Goal: Communication & Community: Answer question/provide support

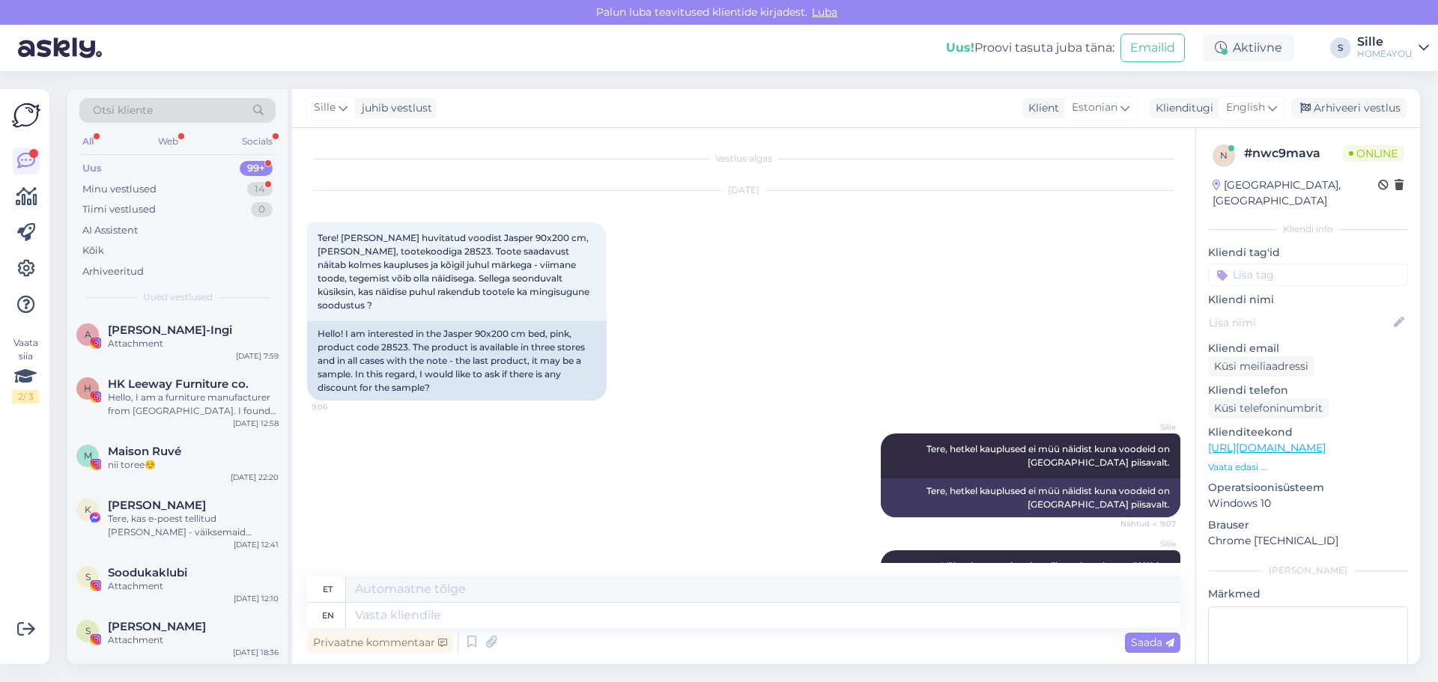
scroll to position [204, 0]
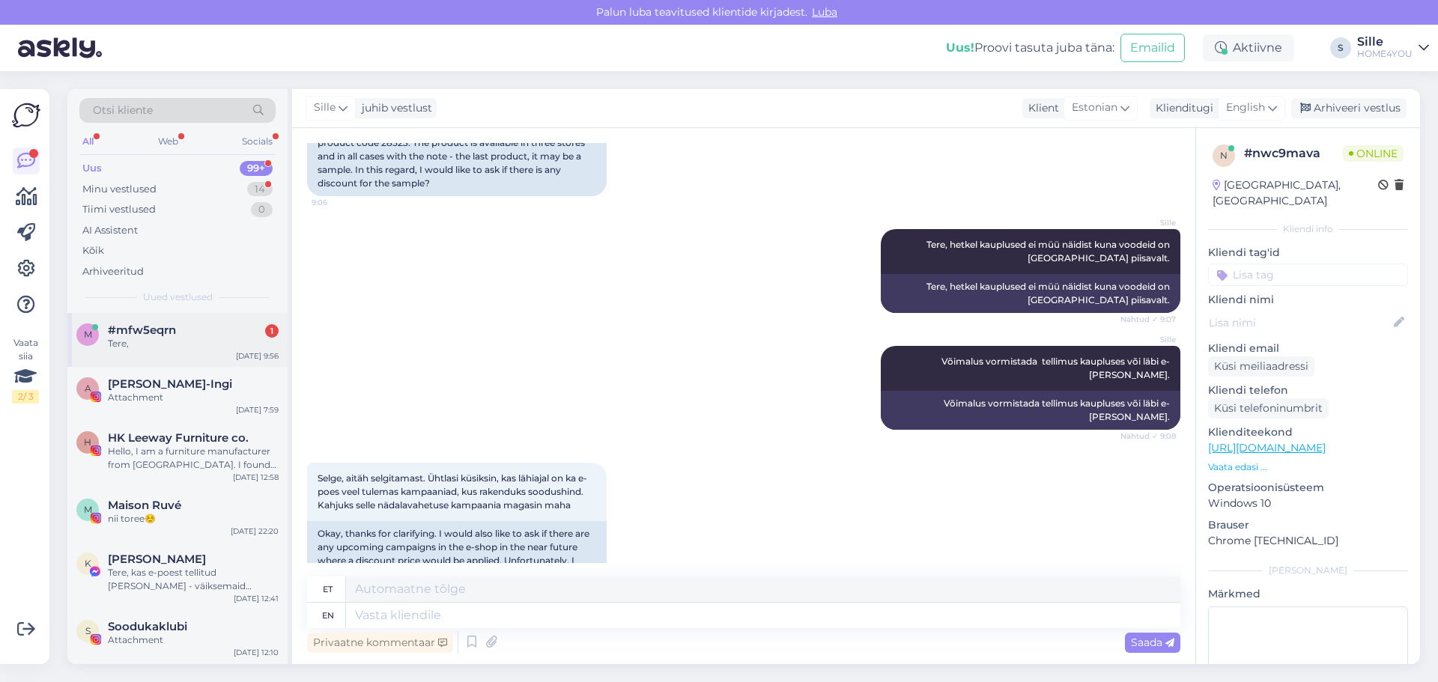
click at [136, 335] on span "#mfw5eqrn" at bounding box center [142, 330] width 68 height 13
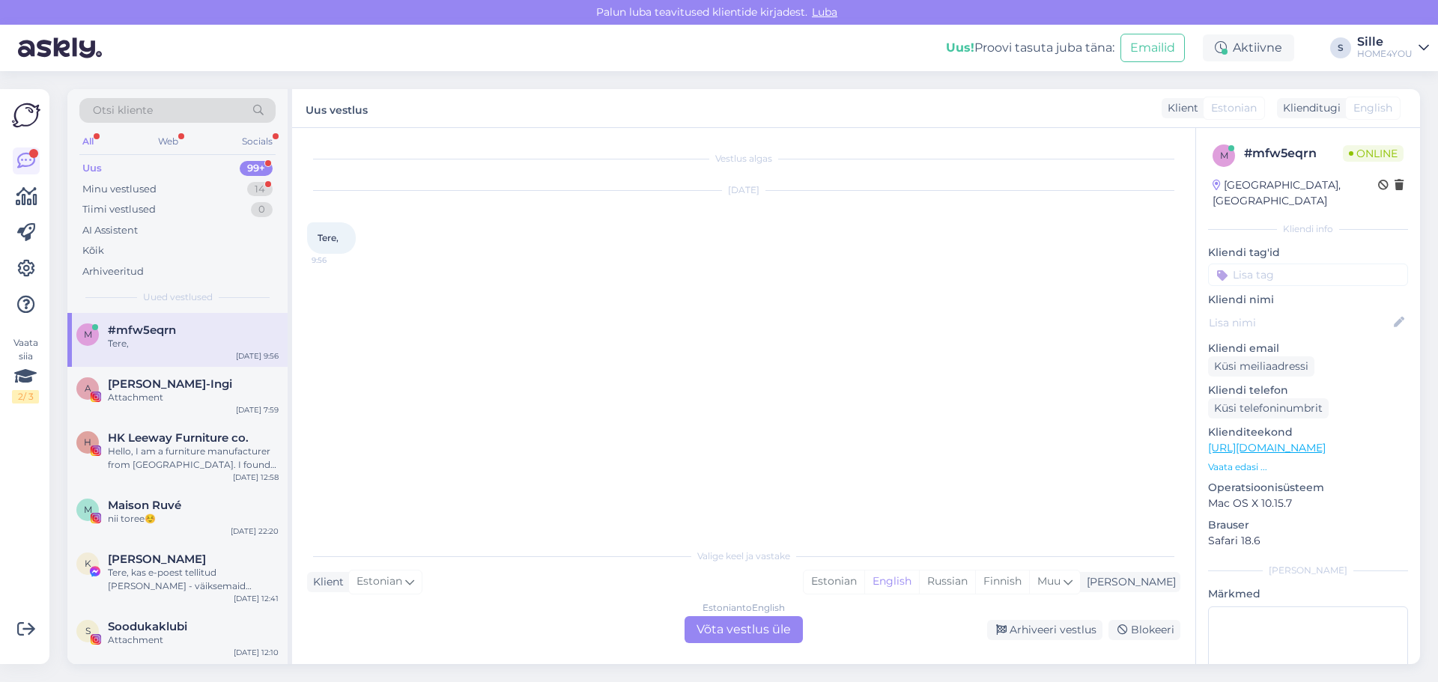
scroll to position [0, 0]
click at [174, 393] on div "Attachment" at bounding box center [193, 397] width 171 height 13
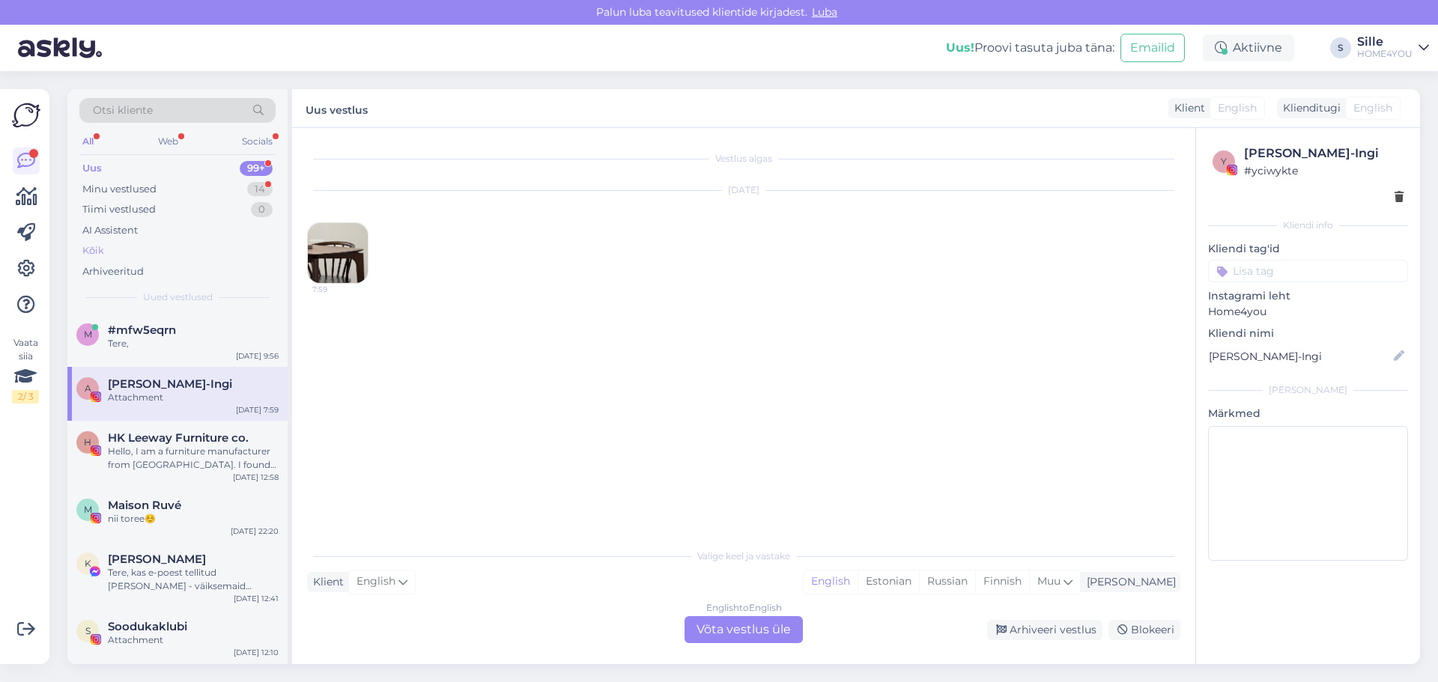
click at [97, 252] on div "Kõik" at bounding box center [93, 250] width 22 height 15
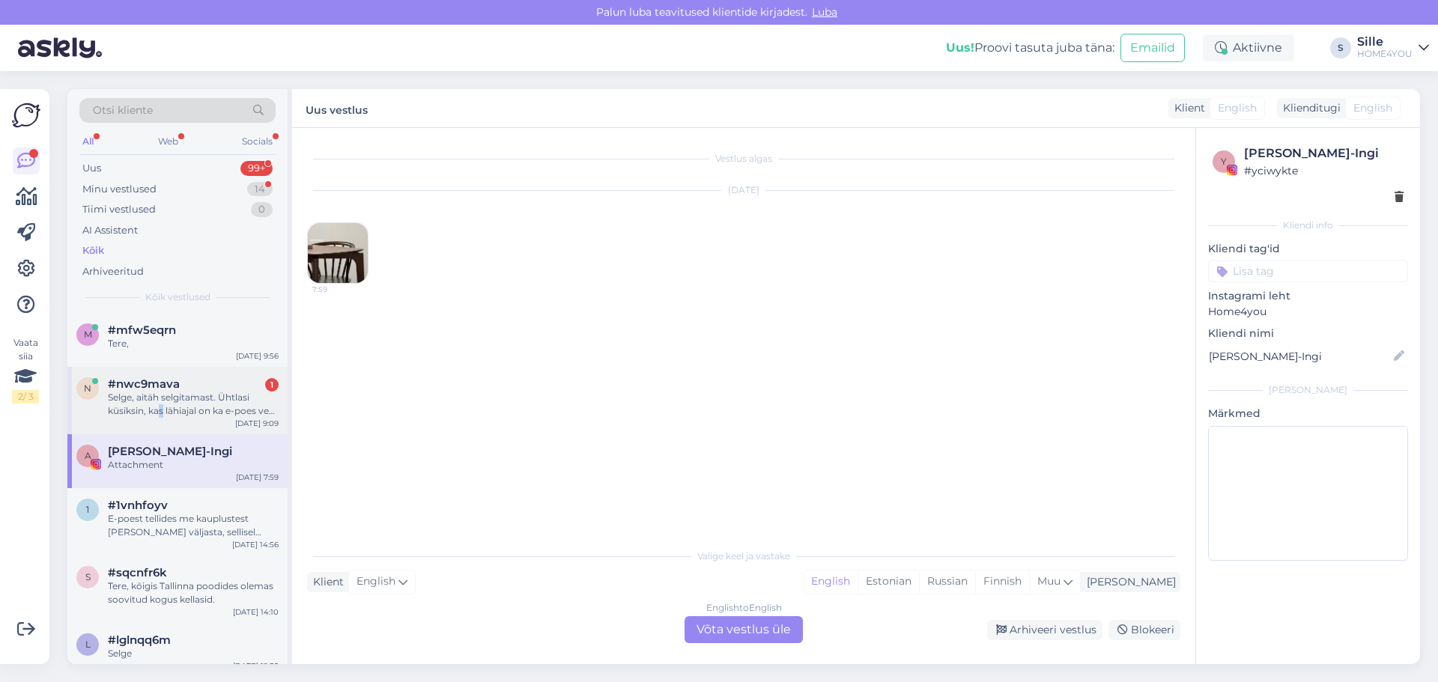
click at [163, 410] on div "Selge, aitäh selgitamast. Ühtlasi küsiksin, kas lähiajal on ka e-poes veel tule…" at bounding box center [193, 404] width 171 height 27
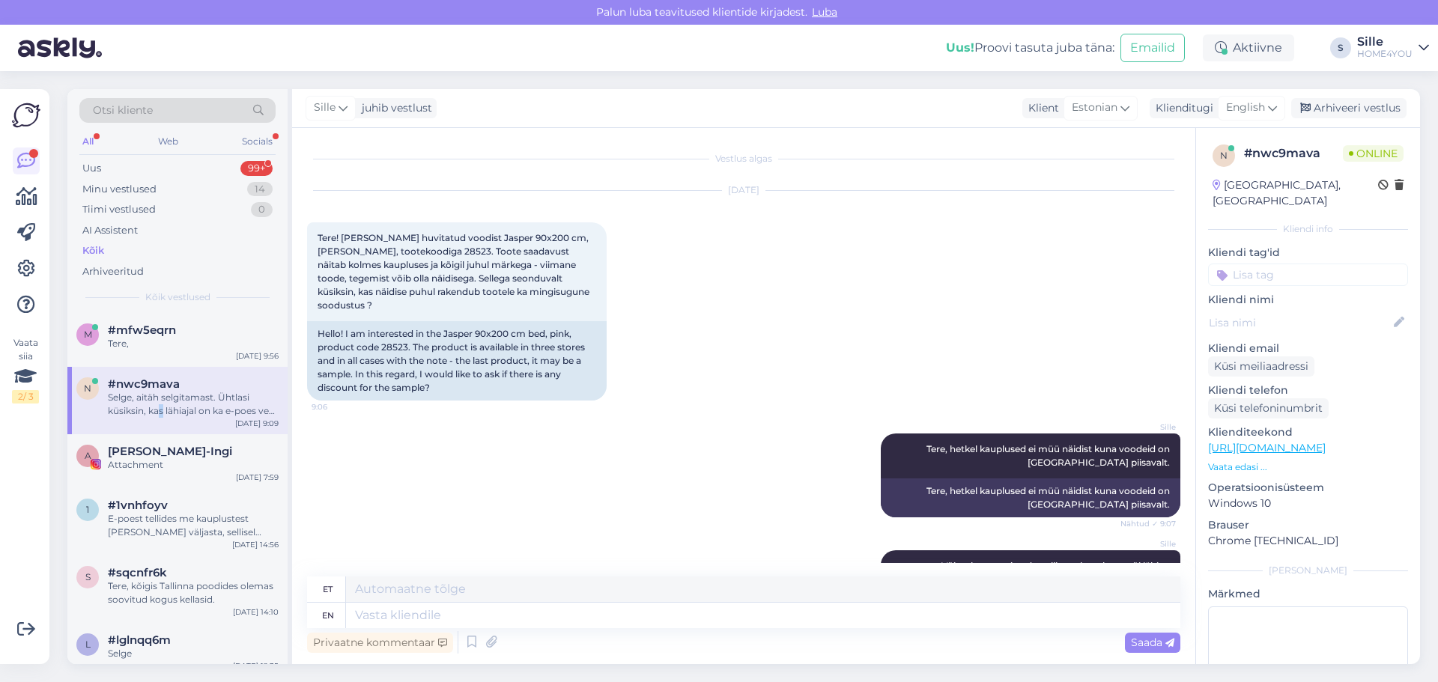
scroll to position [204, 0]
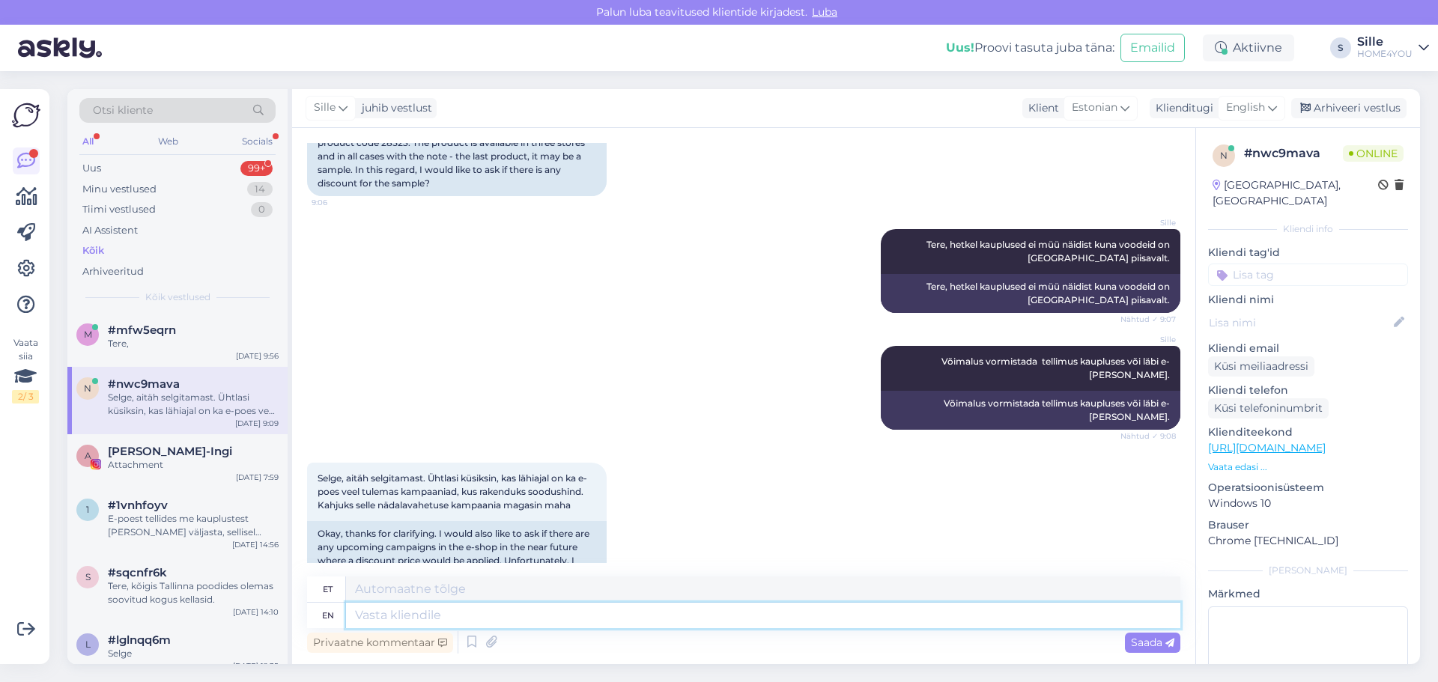
click at [535, 625] on textarea at bounding box center [763, 615] width 834 height 25
type textarea "Kindl"
type textarea "Lahke"
type textarea "Kindlasti o"
type textarea "Kindlasti"
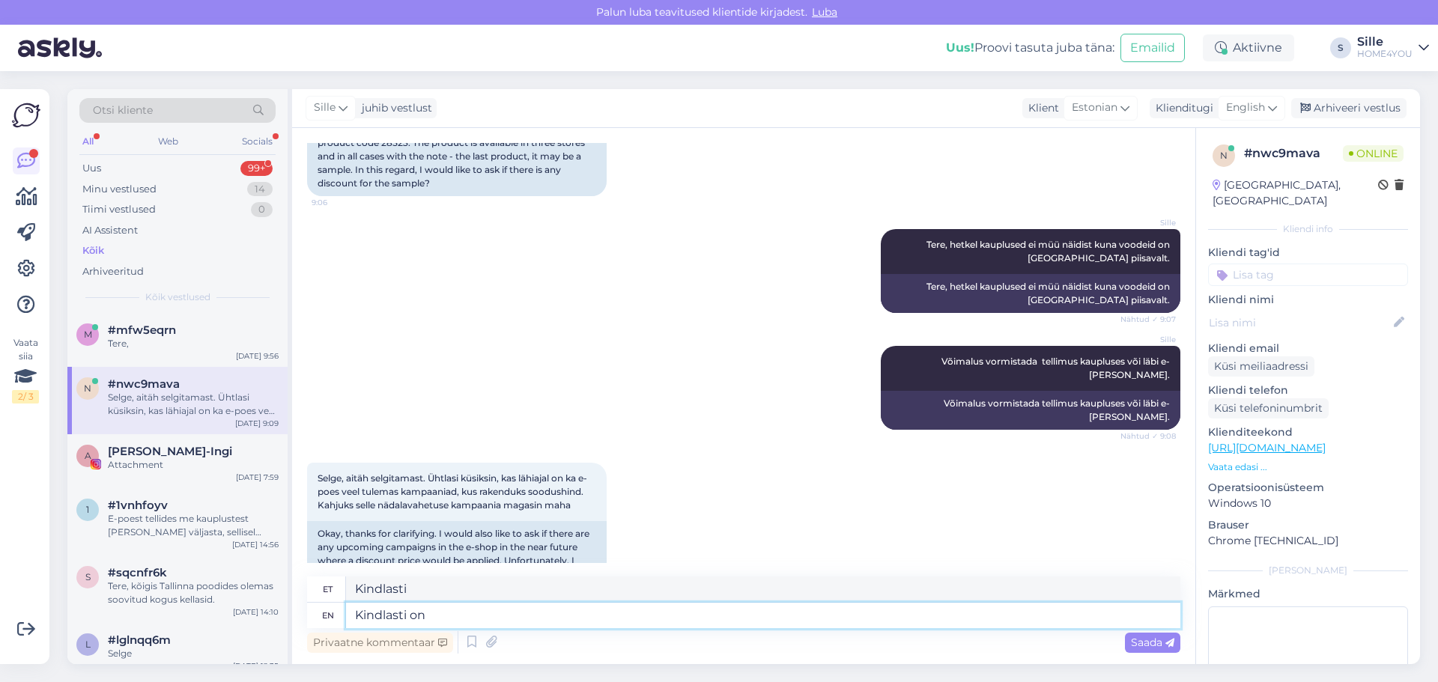
type textarea "Kindlasti on"
type textarea "Kindlasti peal"
type textarea "Kindlasti on tulemas,"
type textarea "Kindlasti on tulemas, ag a"
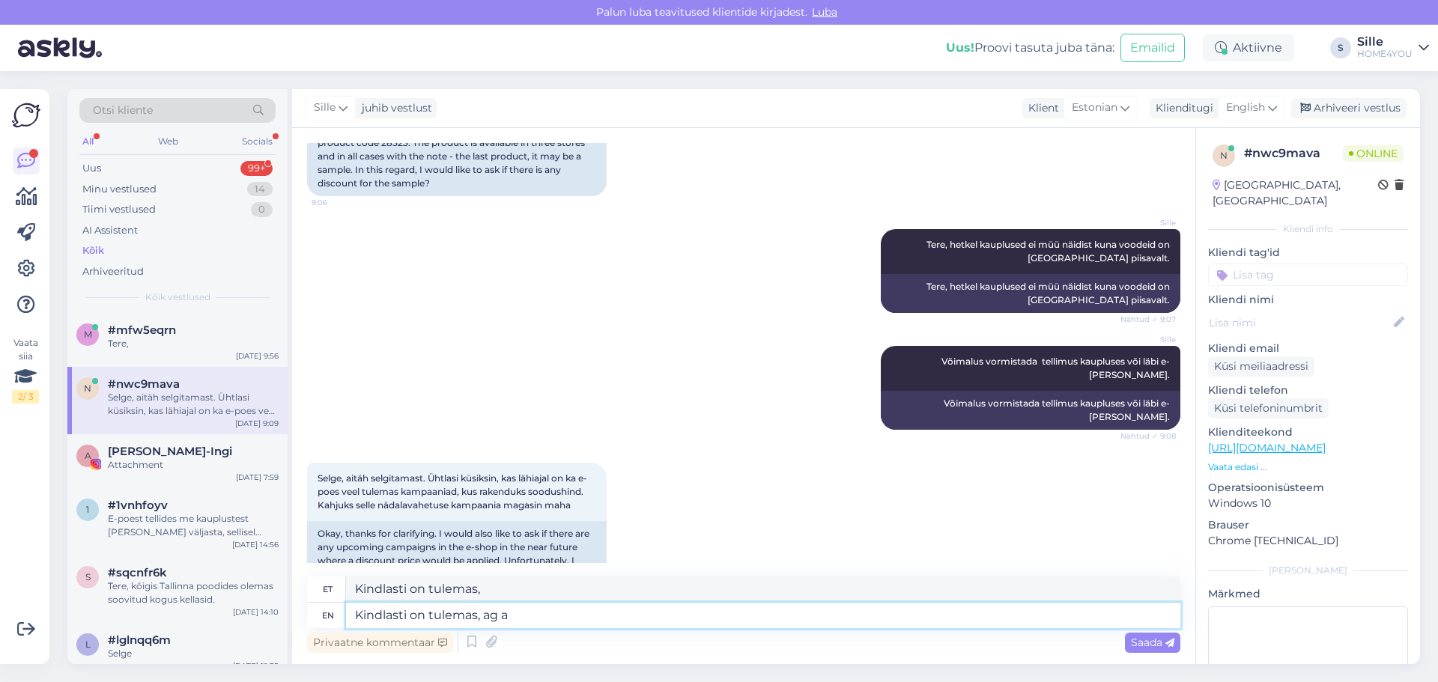
type textarea "Kindlasti on tulemas, ag"
type textarea "Kindlasti on tulemas, ag ahetkel po"
type textarea "Kindlasti on tulemas, ag ahetkel"
type textarea "Kindlasti on tulemas, ag ahetkel pole"
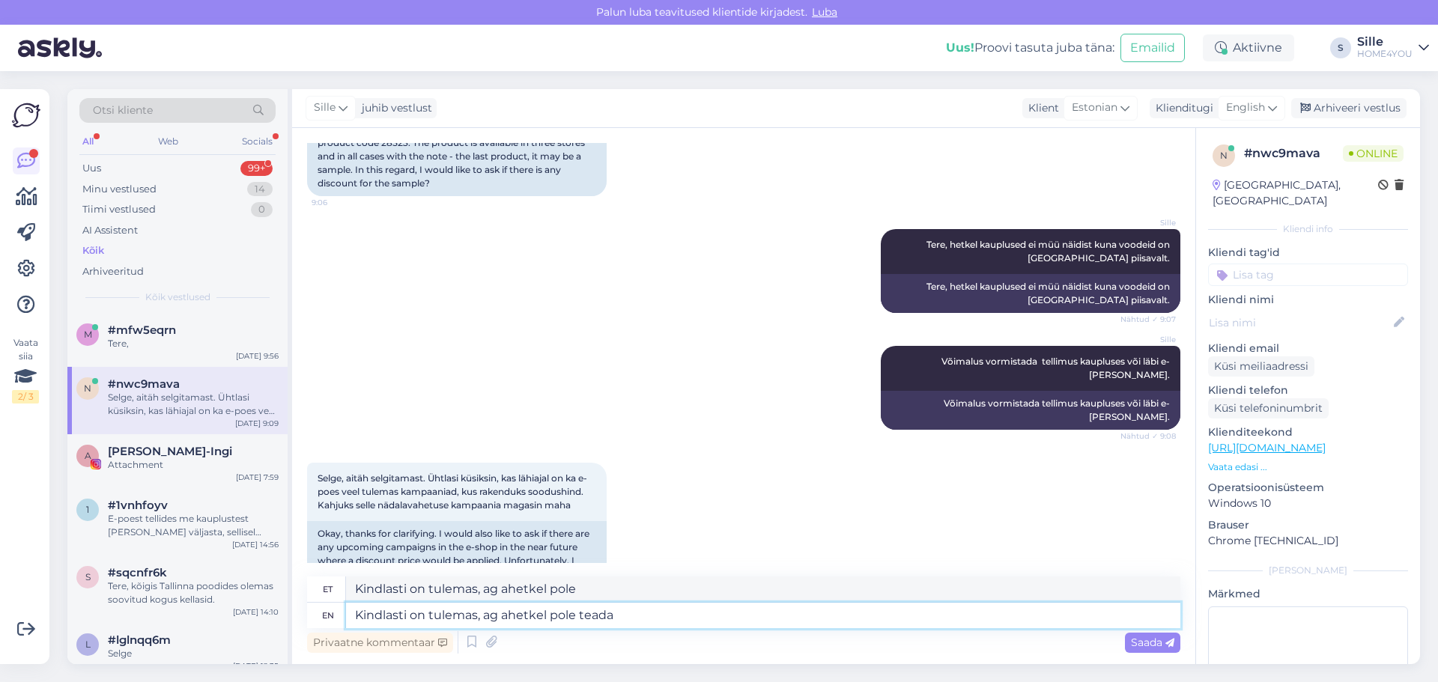
type textarea "Kindlasti on tulemas, ag ahetkel pole teada"
type textarea "Kindlasti on tulemas, ag ahetkel pole teada millal"
type textarea "Kindlasti on tulemas, ag ahetkel pole teada millal. J"
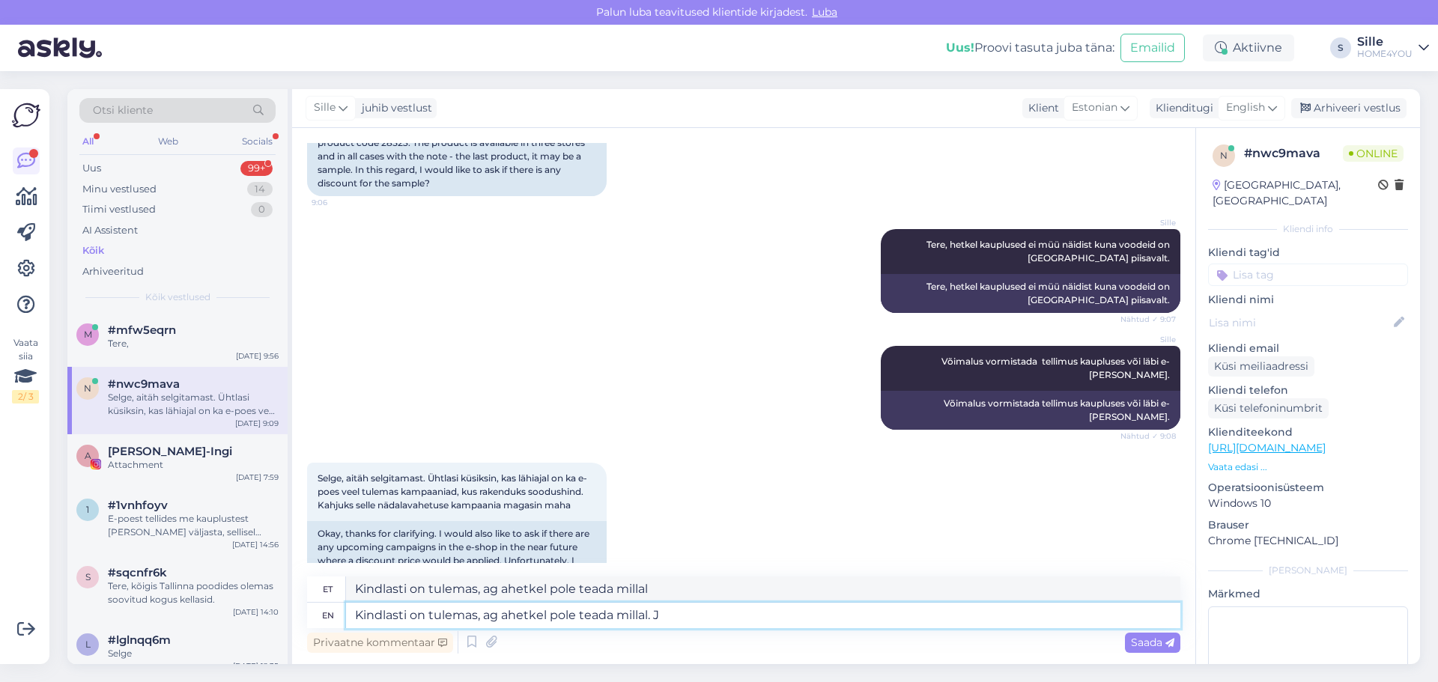
type textarea "Kindlasti on tulemas, ag ahetkel pole teada millal."
type textarea "Kindlasti on tulemas, ag ahetkel pole teada millal. Jälgige r"
type textarea "Kindlasti on tulemas, ag ahetkel pole teada millal. Jälgige"
type textarea "Kindlasti on tulemas, ag ahetkel pole teada millal. Jälgige reklaam"
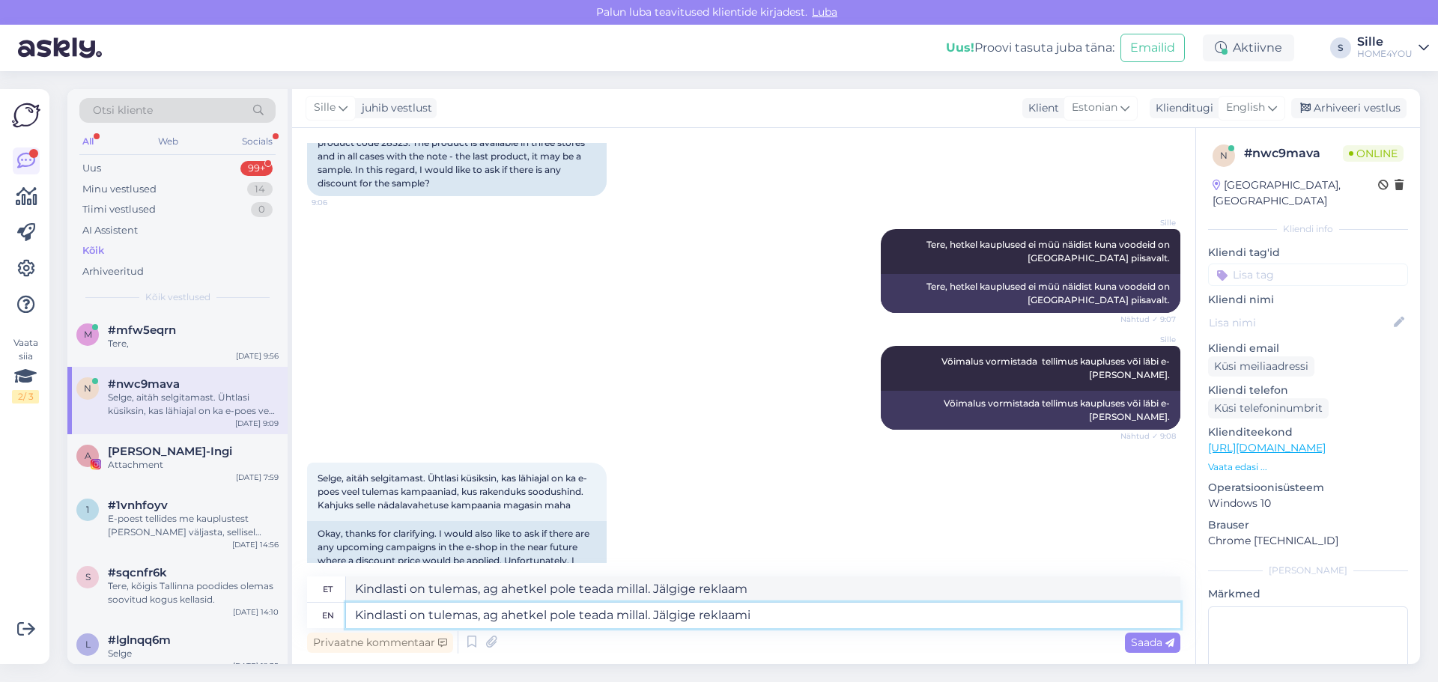
type textarea "Kindlasti on tulemas, ag ahetkel pole teada millal. Jälgige reklaami."
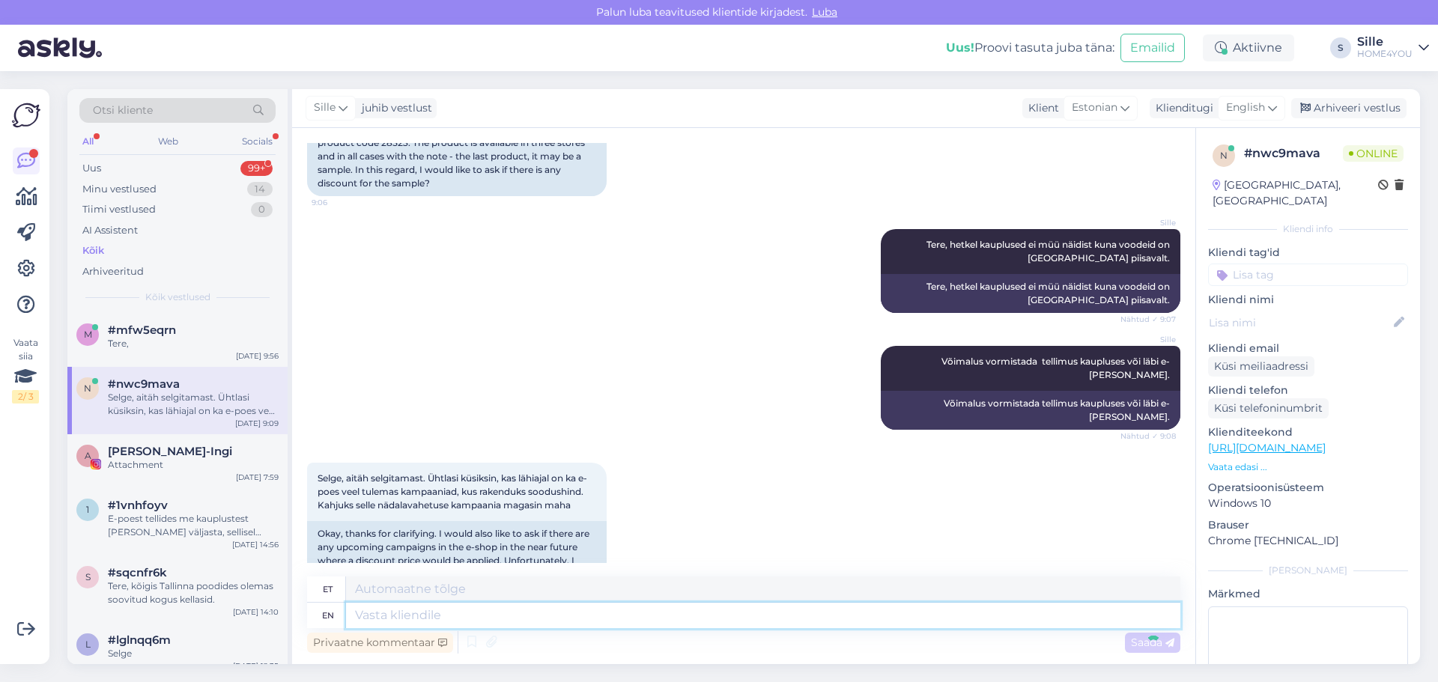
scroll to position [321, 0]
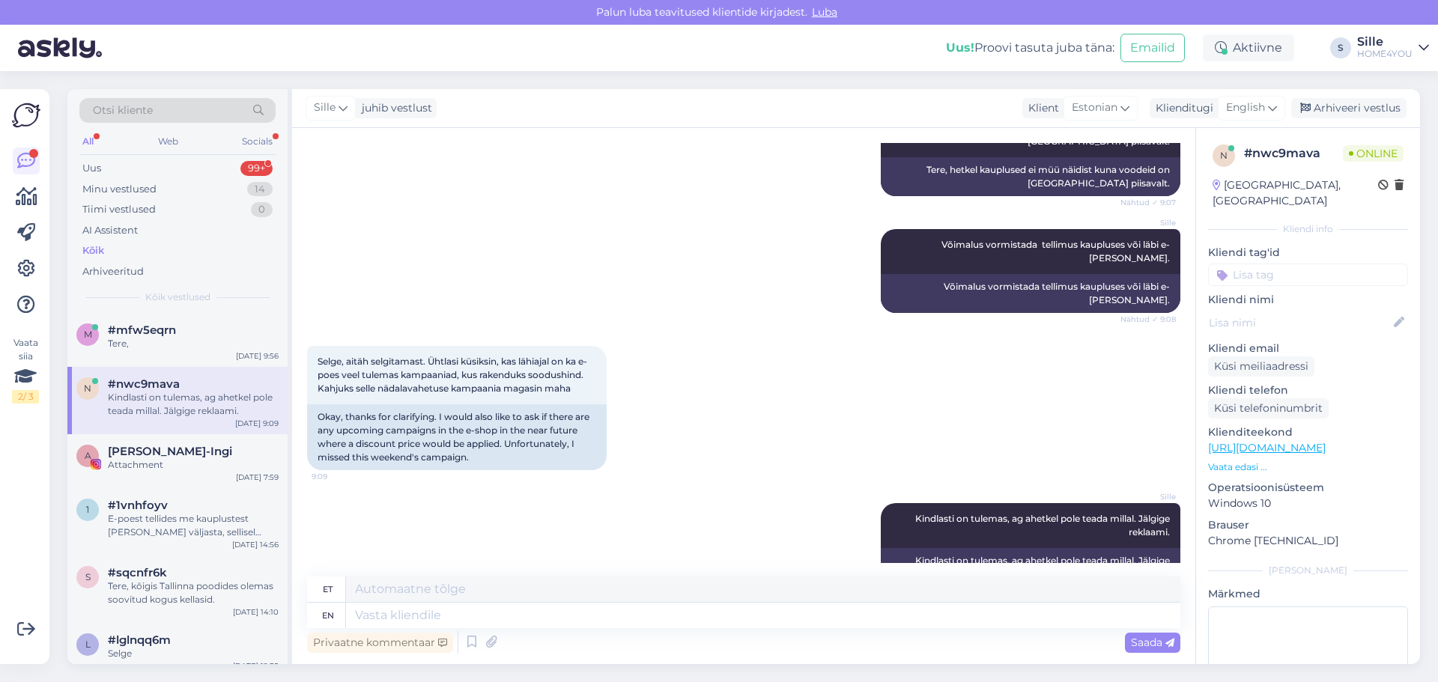
click at [90, 247] on div "Kõik" at bounding box center [93, 250] width 22 height 15
